Goal: Information Seeking & Learning: Learn about a topic

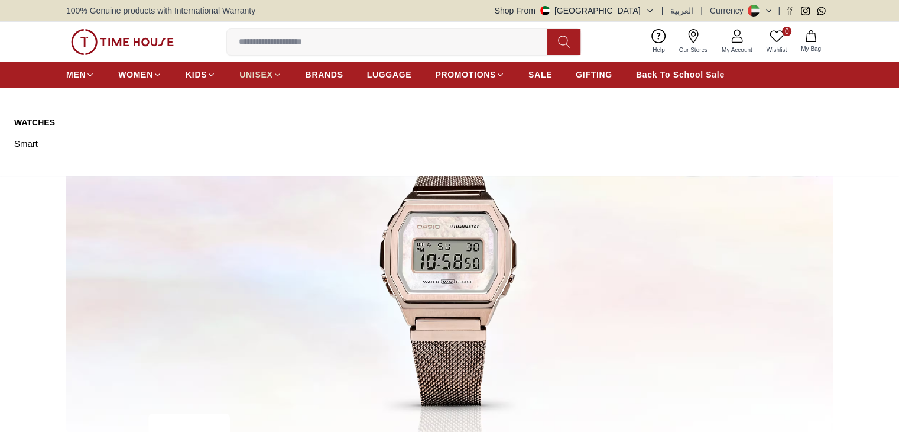
click at [264, 78] on span "UNISEX" at bounding box center [255, 75] width 33 height 12
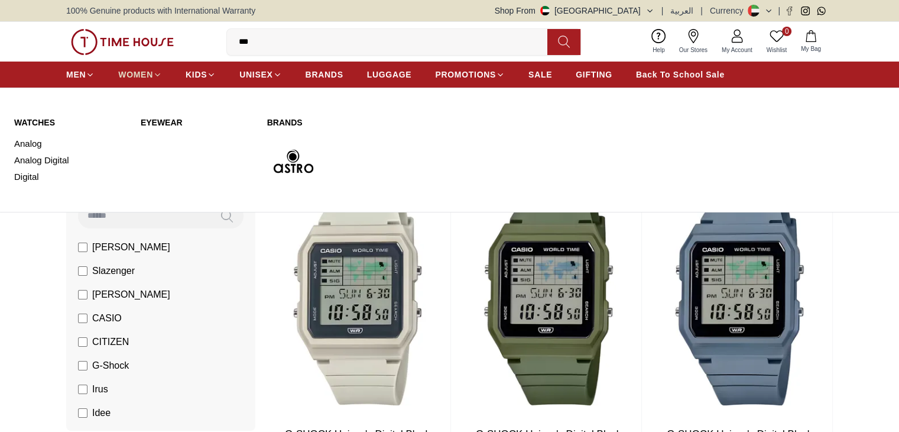
click at [144, 74] on span "WOMEN" at bounding box center [135, 75] width 35 height 12
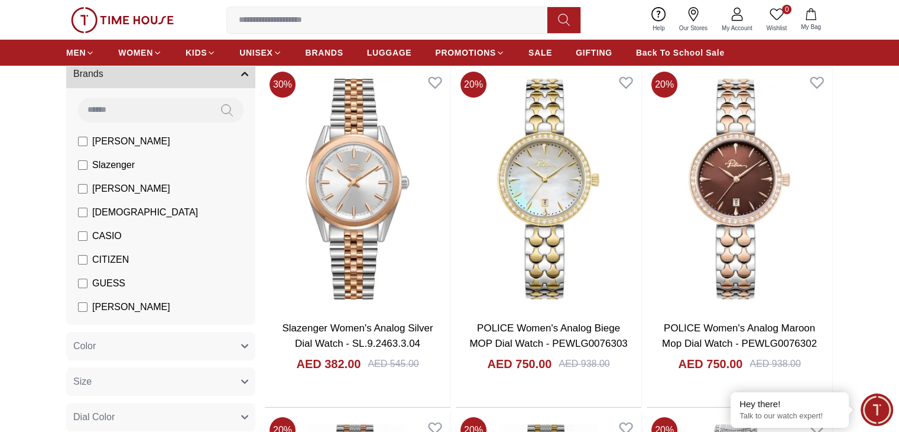
scroll to position [101, 0]
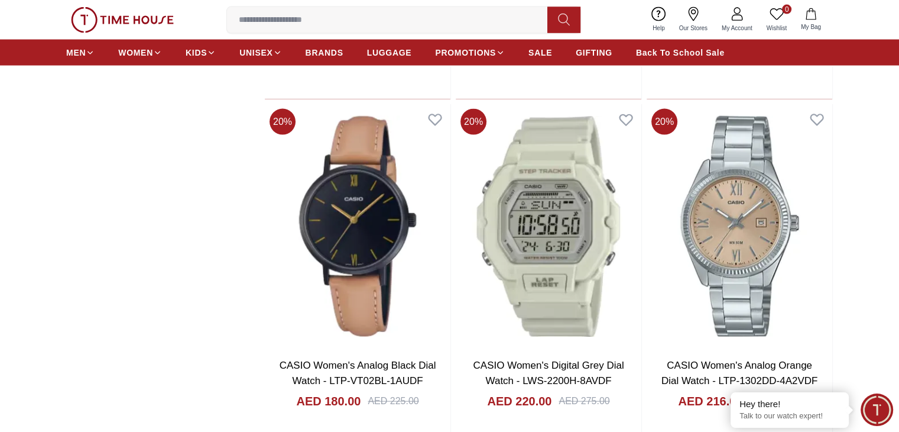
scroll to position [2719, 0]
